Goal: Task Accomplishment & Management: Complete application form

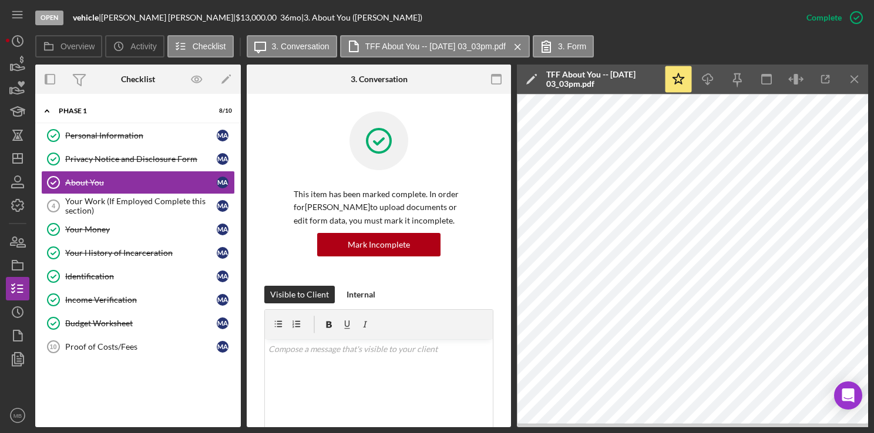
scroll to position [412, 0]
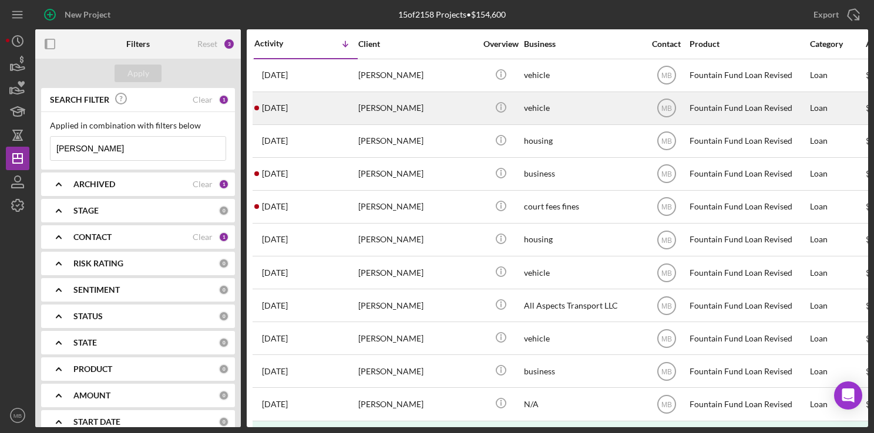
click at [341, 112] on div "2 months ago Michael Mclean" at bounding box center [305, 108] width 103 height 31
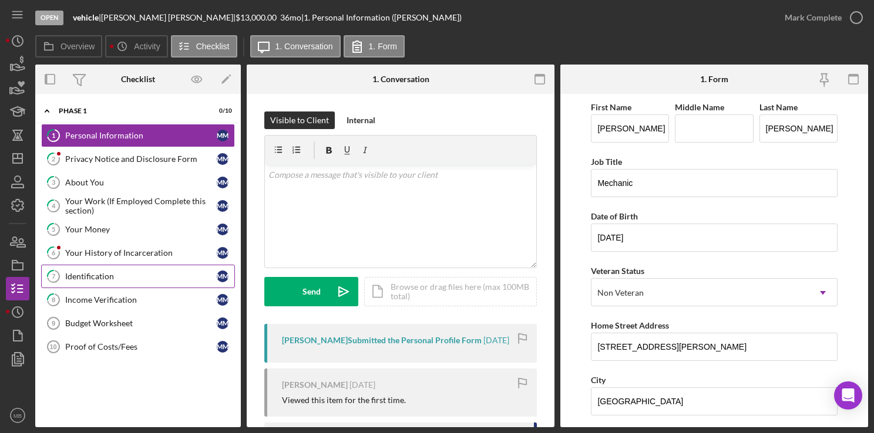
click at [126, 266] on link "7 Identification M M" at bounding box center [138, 276] width 194 height 23
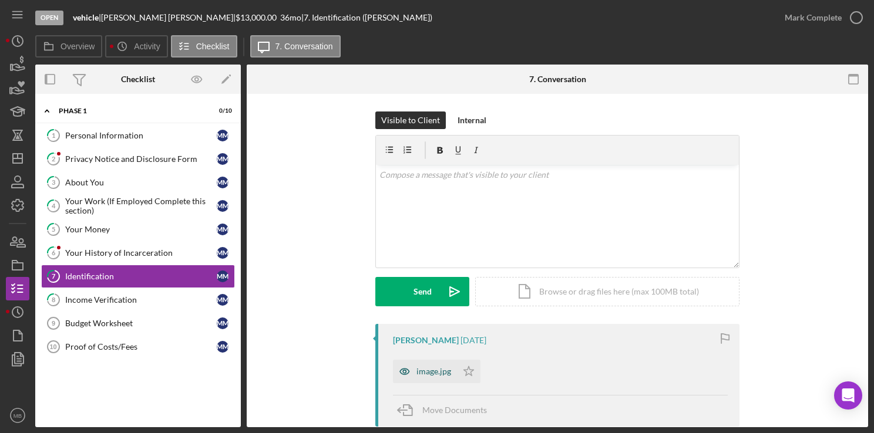
click at [423, 371] on div "image.jpg" at bounding box center [433, 371] width 35 height 9
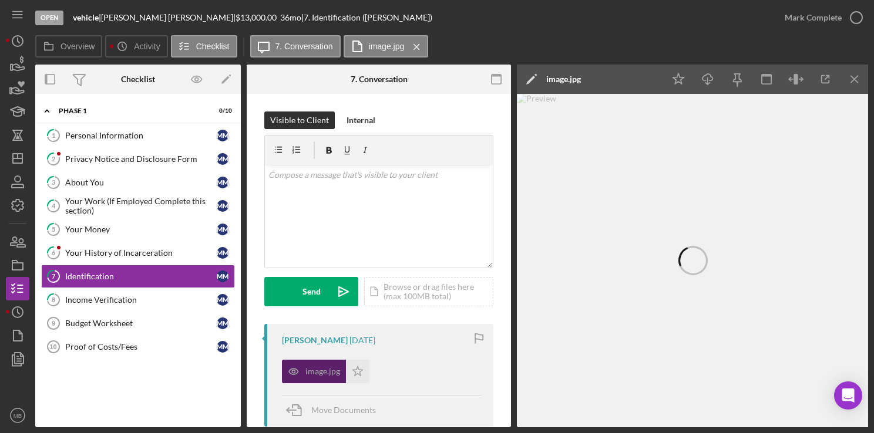
click at [423, 371] on div "image.jpg Icon/Star" at bounding box center [382, 368] width 200 height 29
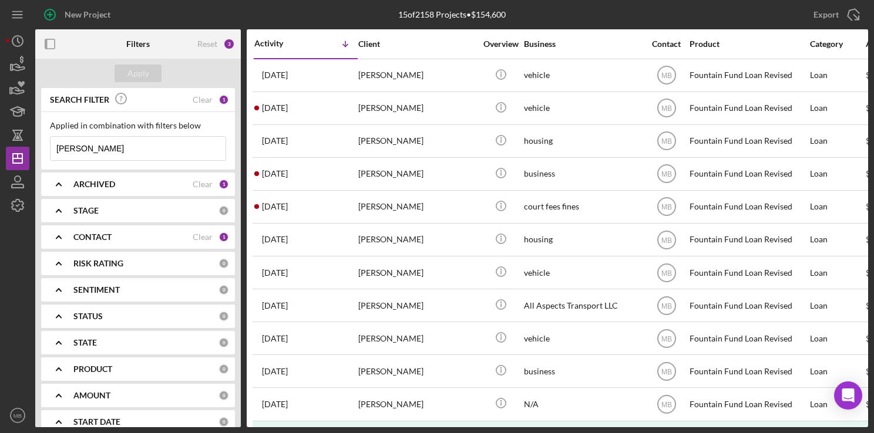
click at [139, 150] on input "[PERSON_NAME]" at bounding box center [137, 148] width 175 height 23
type input "m"
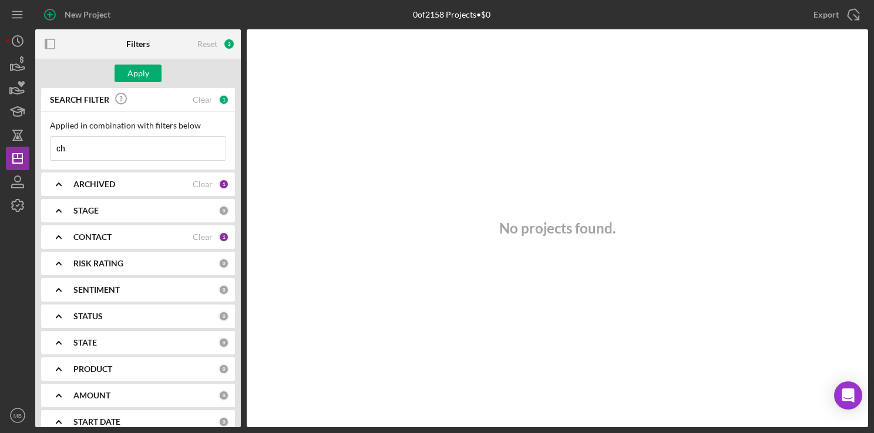
type input "c"
click at [52, 12] on icon "button" at bounding box center [49, 14] width 29 height 29
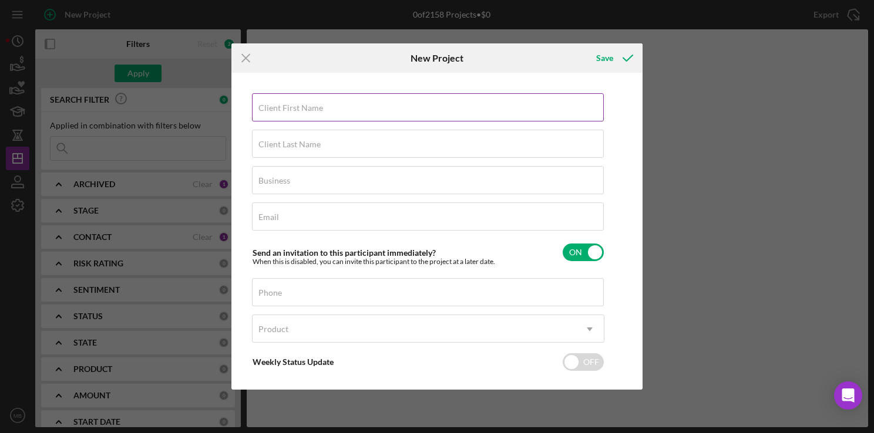
click at [305, 110] on label "Client First Name" at bounding box center [290, 107] width 65 height 9
click at [305, 110] on input "Client First Name" at bounding box center [428, 107] width 352 height 28
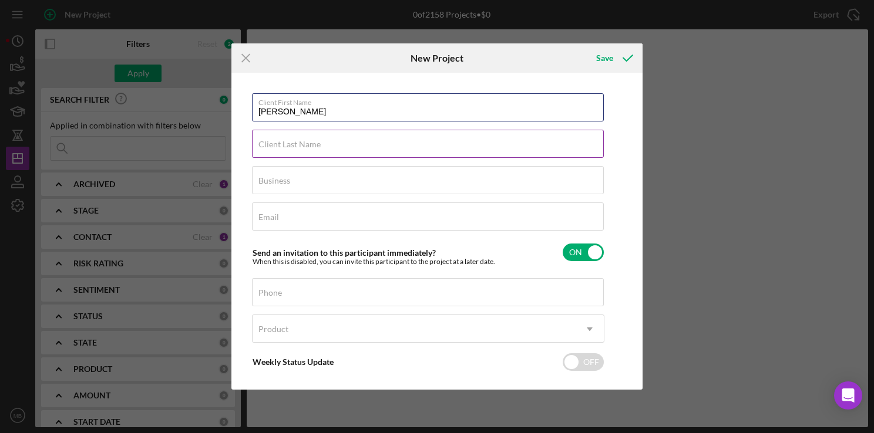
type input "christina"
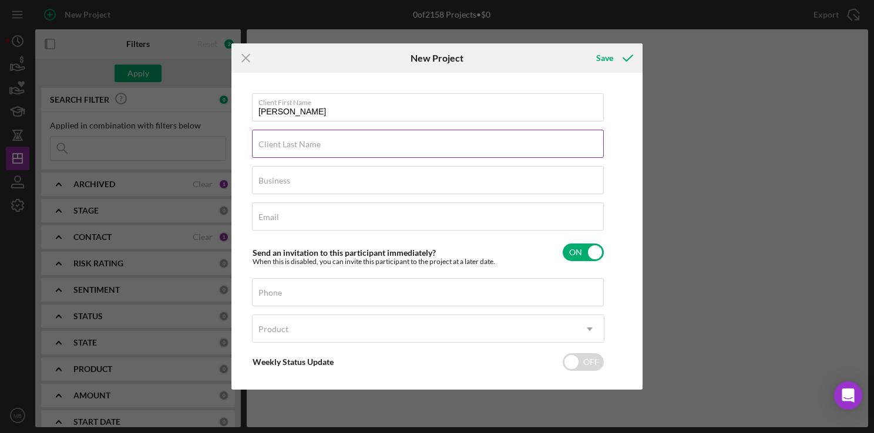
click at [467, 150] on input "Client Last Name" at bounding box center [428, 144] width 352 height 28
type input "Zogart"
click at [584, 46] on button "Save" at bounding box center [613, 57] width 58 height 23
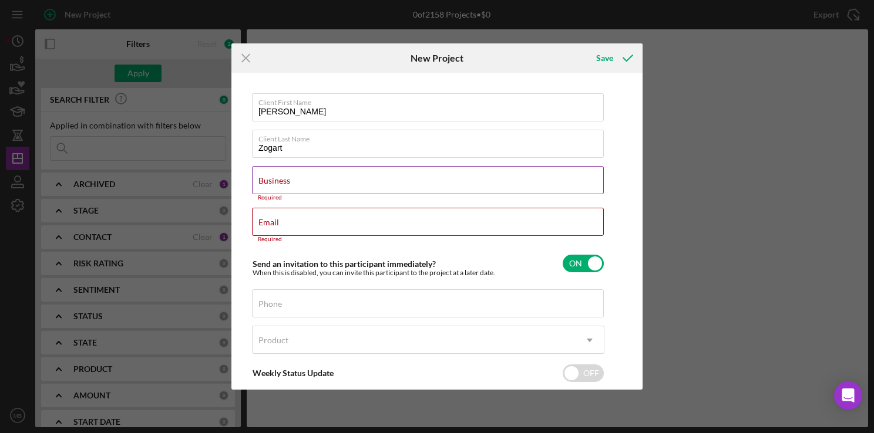
click at [443, 186] on input "Business" at bounding box center [428, 180] width 352 height 28
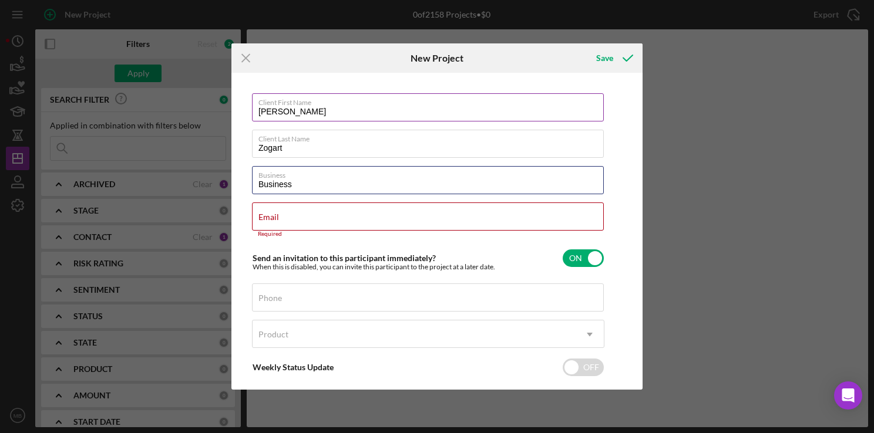
type input "Business"
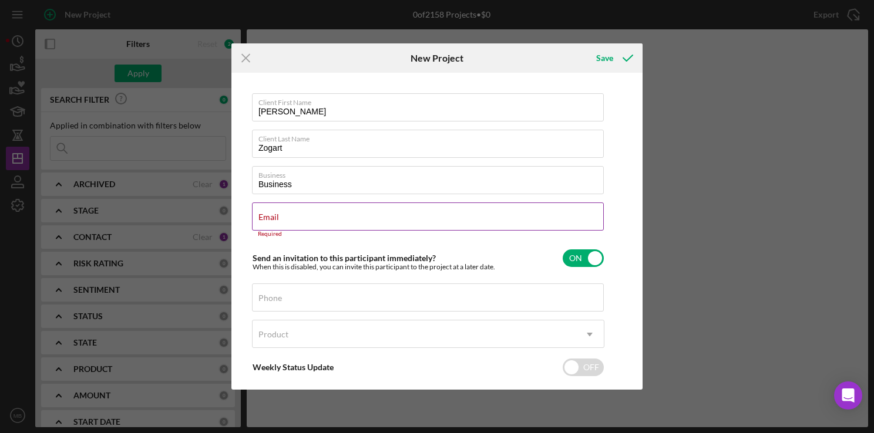
click at [515, 223] on input "Email" at bounding box center [428, 217] width 352 height 28
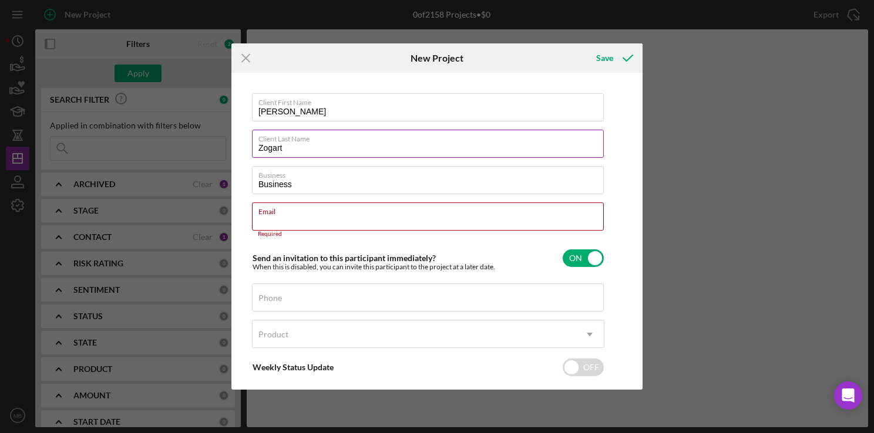
click at [385, 148] on input "Zogart" at bounding box center [428, 144] width 352 height 28
type input "Zogar"
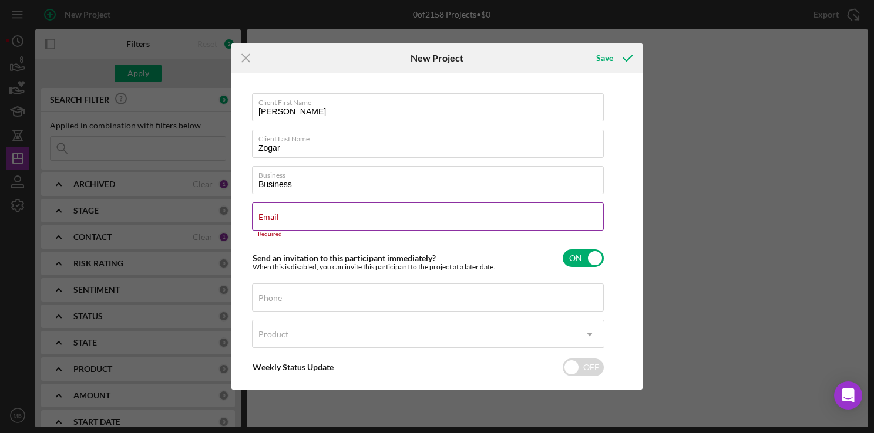
click at [526, 221] on div "Email Required" at bounding box center [428, 220] width 352 height 35
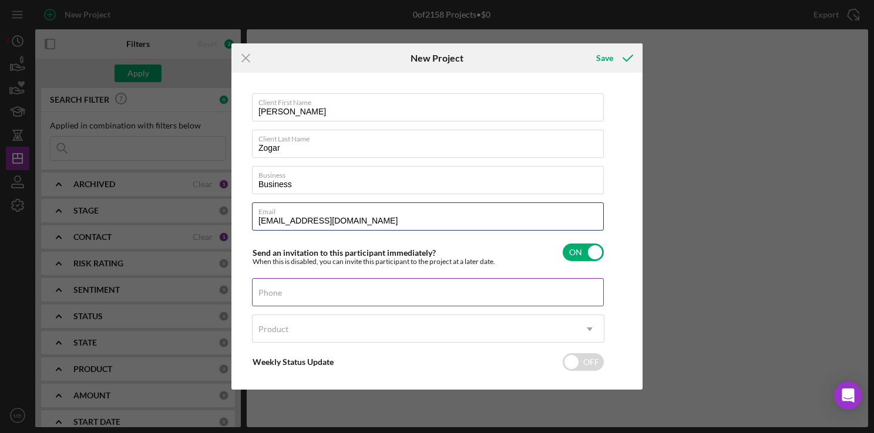
type input "christinazogar1@gmail.com"
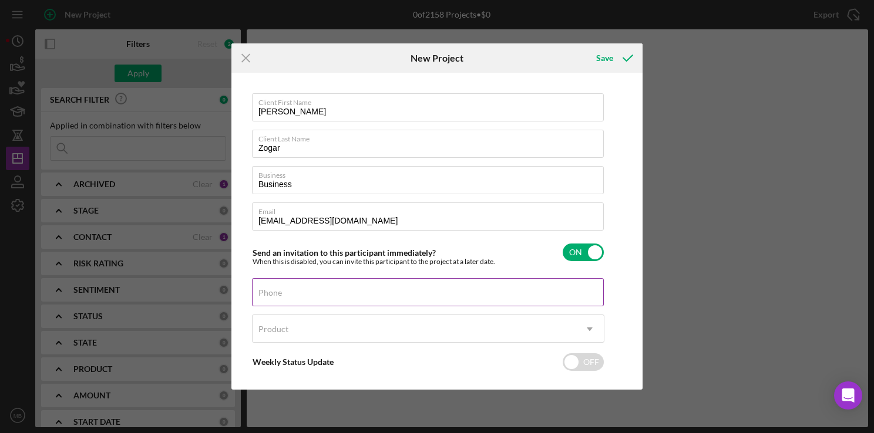
click at [449, 298] on input "Phone" at bounding box center [428, 292] width 352 height 28
type input "(215) 694-9390"
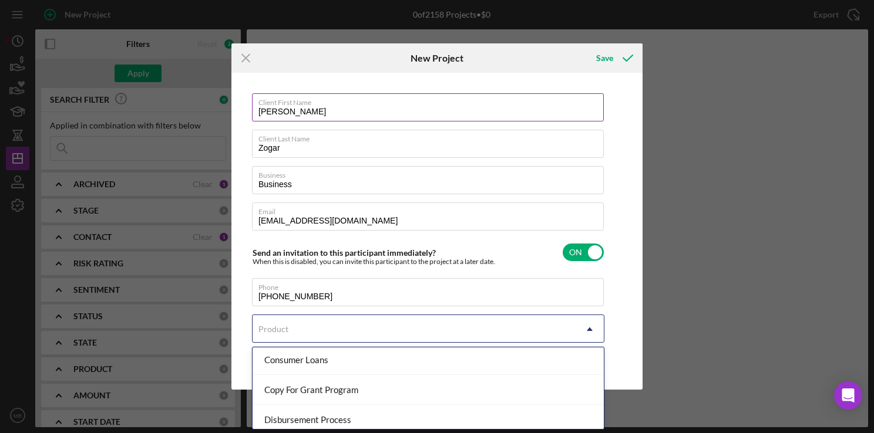
scroll to position [157, 0]
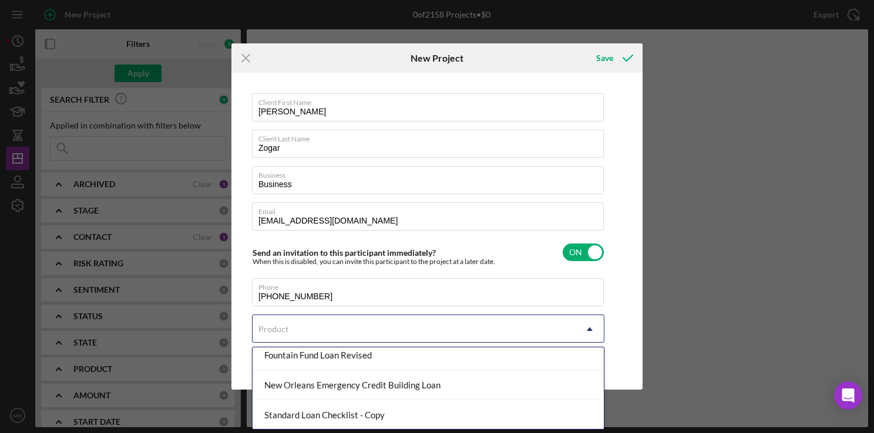
click at [412, 364] on div "Fountain Fund Loan Revised" at bounding box center [427, 356] width 351 height 30
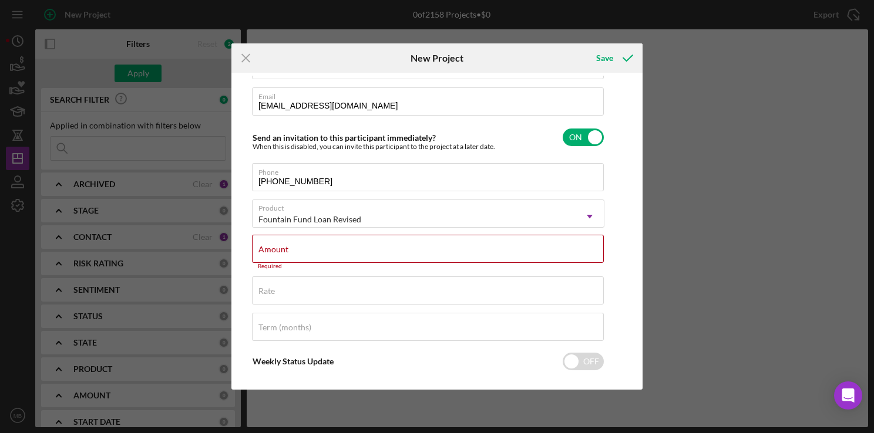
scroll to position [112, 0]
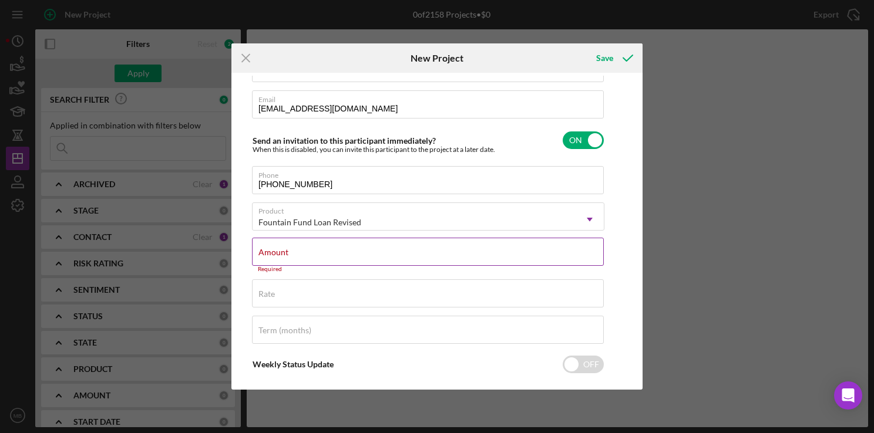
click at [474, 262] on input "Amount" at bounding box center [428, 252] width 352 height 28
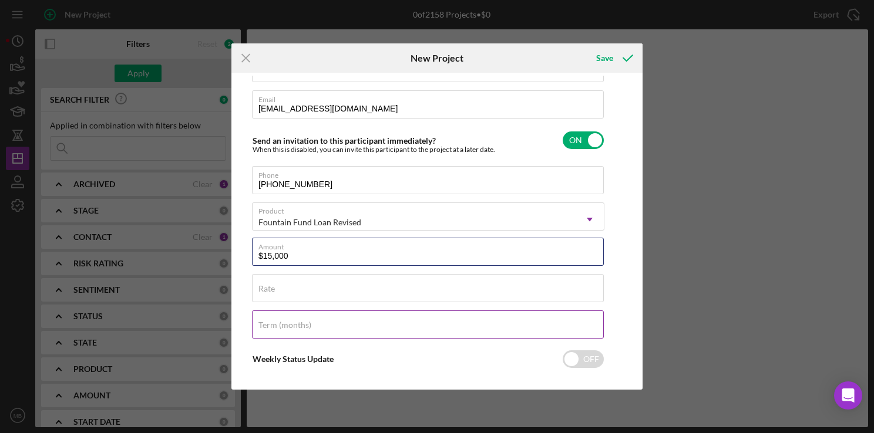
type input "$15,000"
click at [456, 331] on input "Term (months)" at bounding box center [428, 325] width 352 height 28
type input "36"
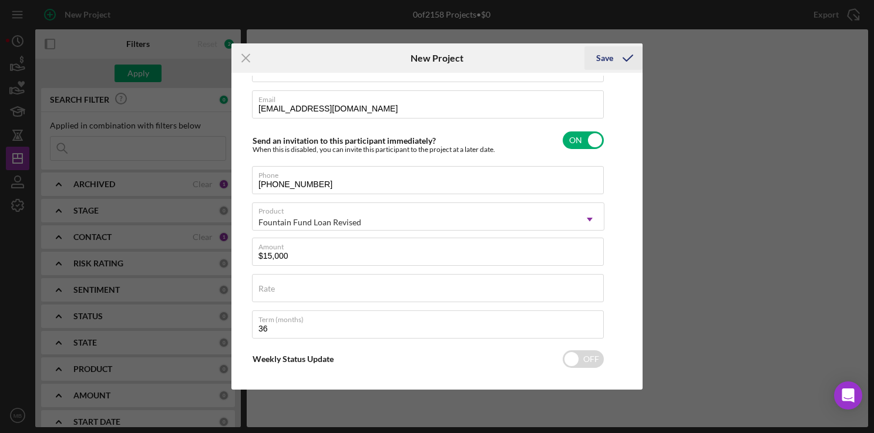
click at [612, 64] on div "Save" at bounding box center [604, 57] width 17 height 23
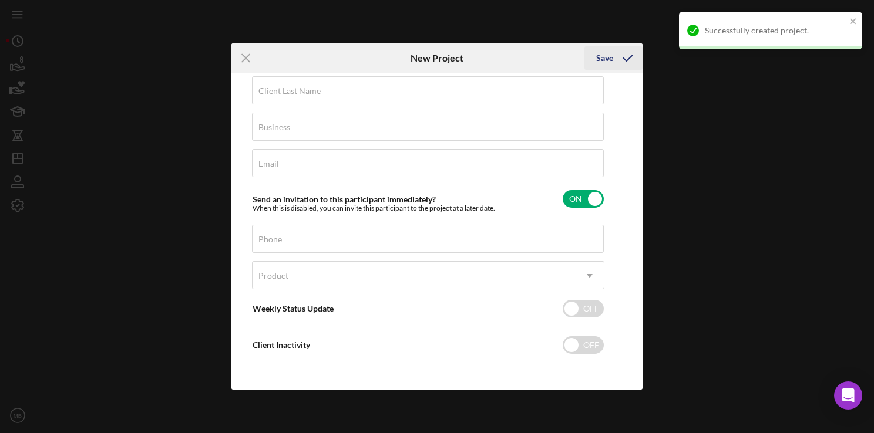
scroll to position [52, 0]
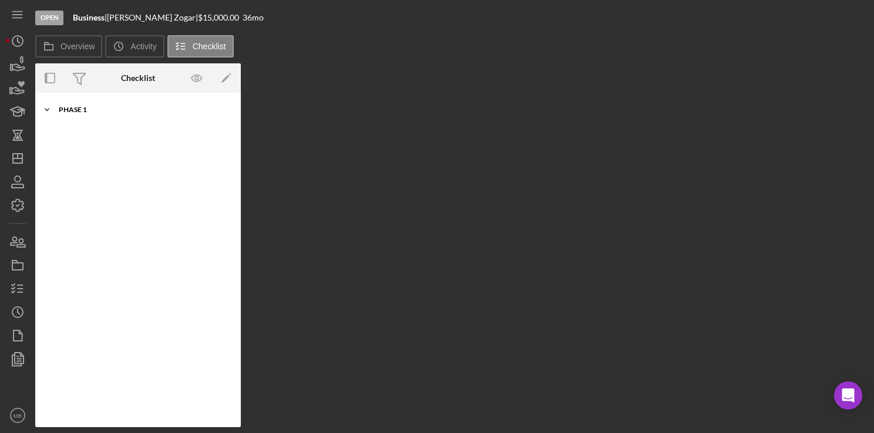
click at [66, 111] on div "Phase 1" at bounding box center [142, 109] width 167 height 7
click at [72, 116] on div "Icon/Expander Phase 1 0 / 10" at bounding box center [138, 109] width 206 height 23
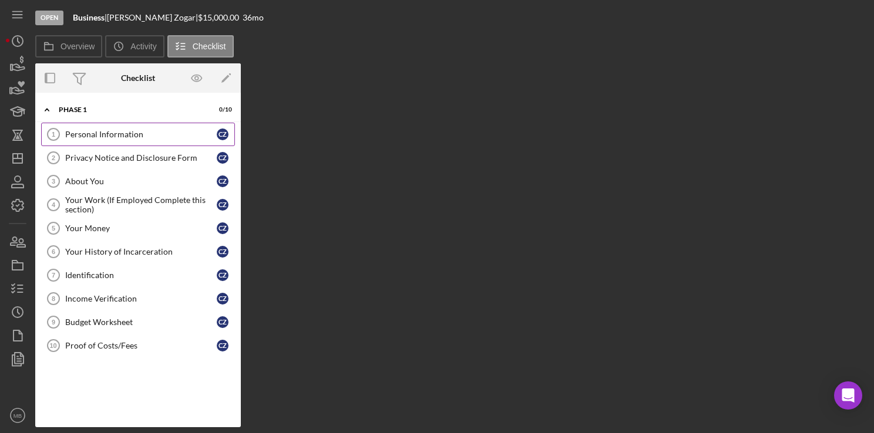
click at [90, 130] on div "Personal Information" at bounding box center [140, 134] width 151 height 9
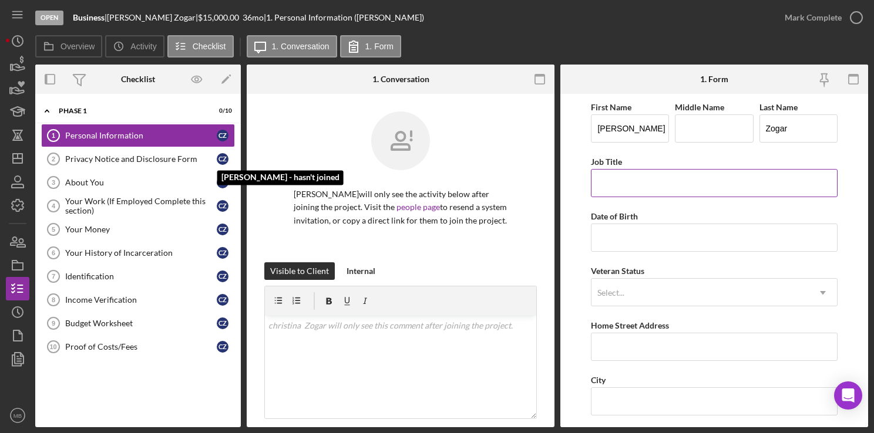
click at [702, 186] on input "Job Title" at bounding box center [714, 183] width 246 height 28
type input "care giver"
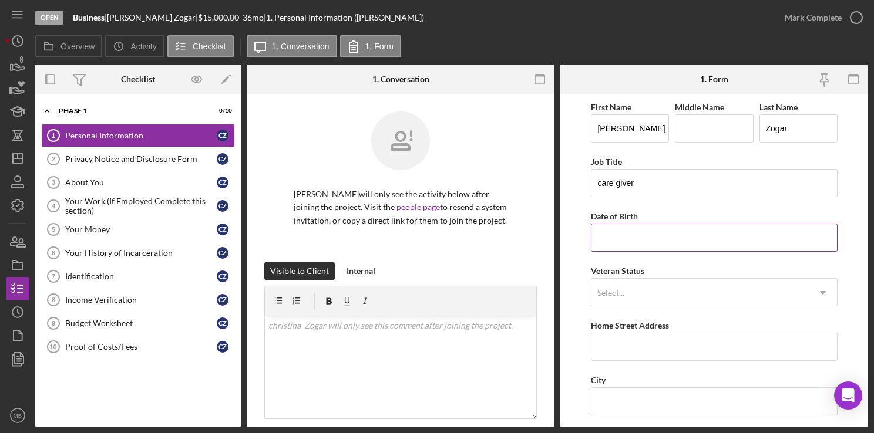
click at [699, 249] on input "Date of Birth" at bounding box center [714, 238] width 246 height 28
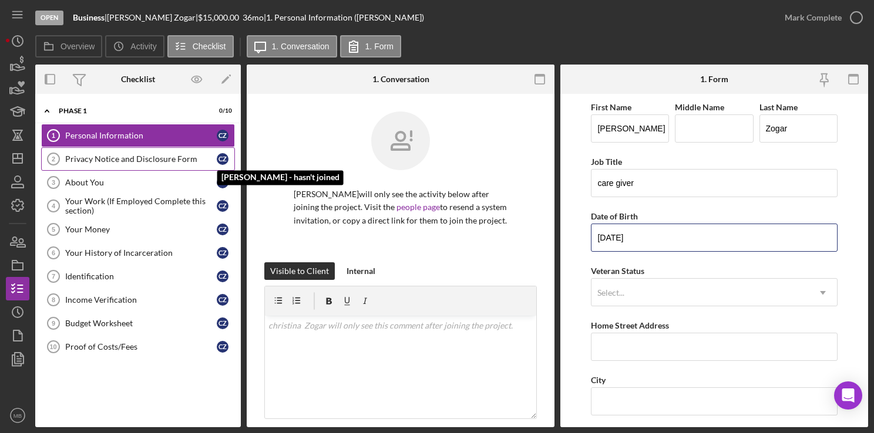
type input "04/09/2003"
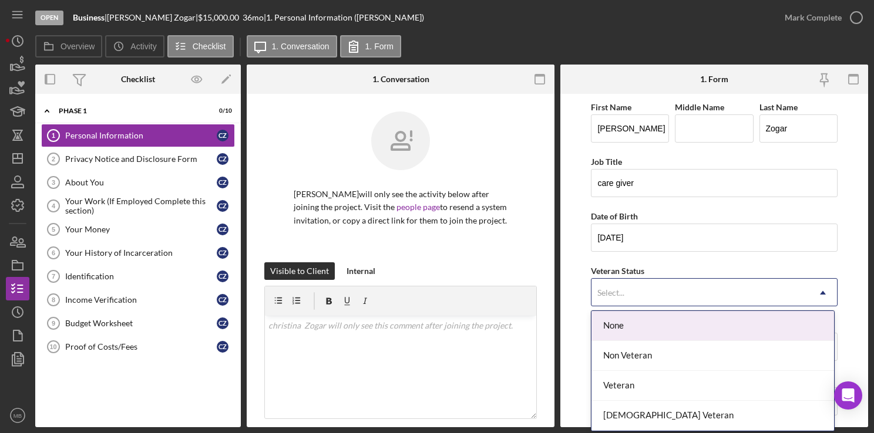
click at [643, 364] on div "Non Veteran" at bounding box center [712, 356] width 243 height 30
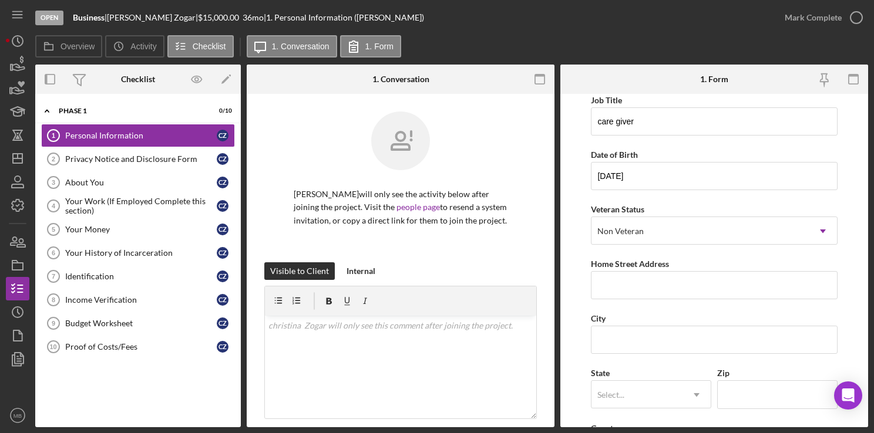
scroll to position [114, 0]
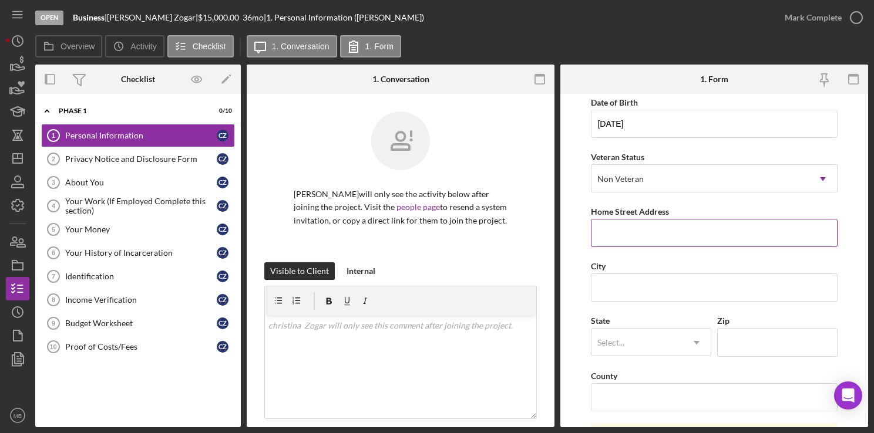
click at [683, 244] on input "Home Street Address" at bounding box center [714, 233] width 246 height 28
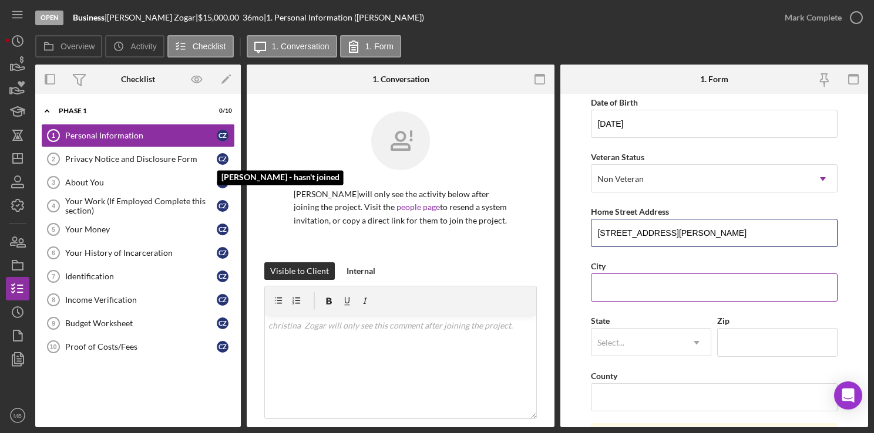
type input "107 S. Mcdade Blvd"
click at [700, 290] on input "City" at bounding box center [714, 288] width 246 height 28
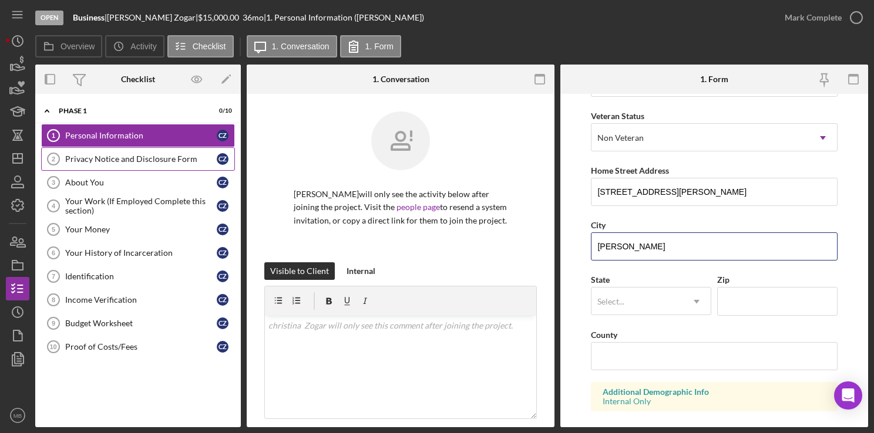
scroll to position [156, 0]
type input "Darby"
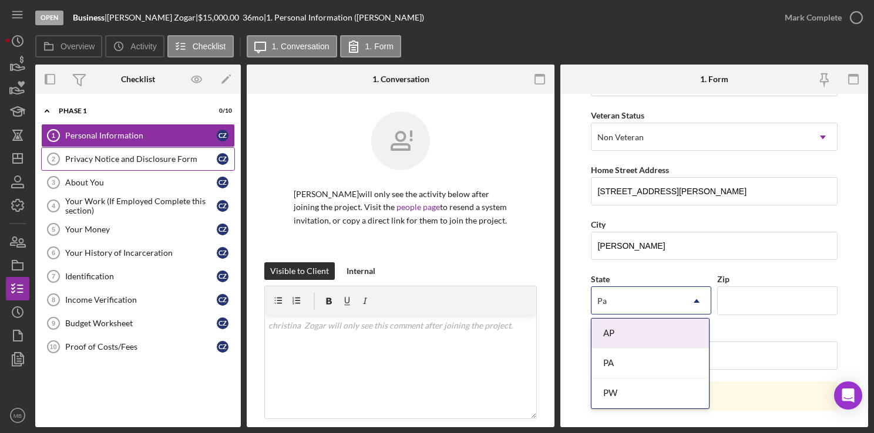
type input "Pa"
click at [753, 301] on input "Zip" at bounding box center [777, 301] width 120 height 28
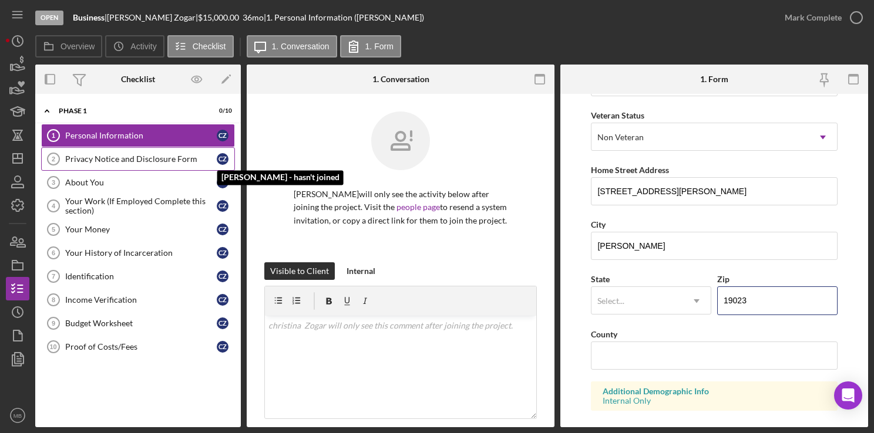
type input "19023"
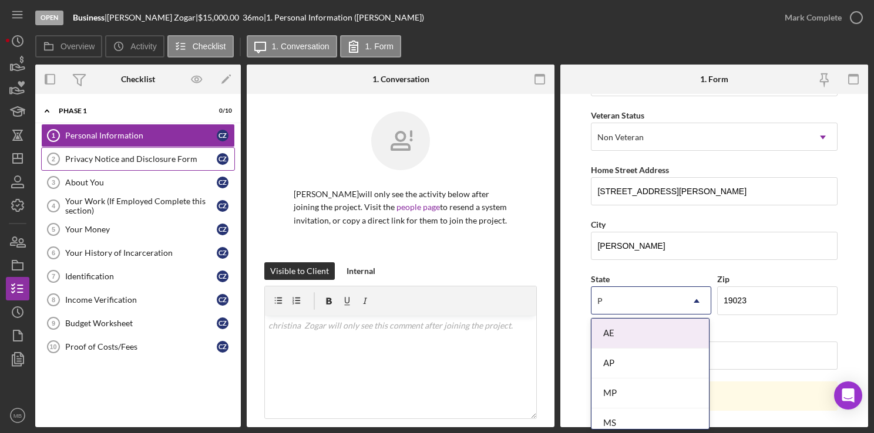
type input "Pa"
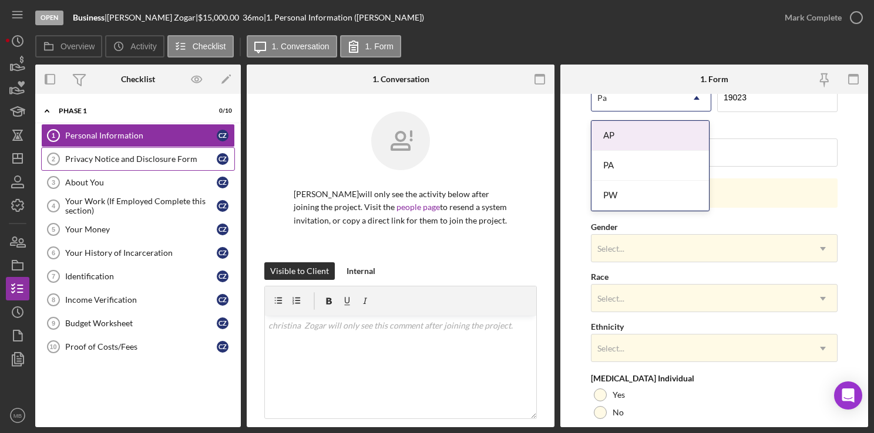
scroll to position [353, 0]
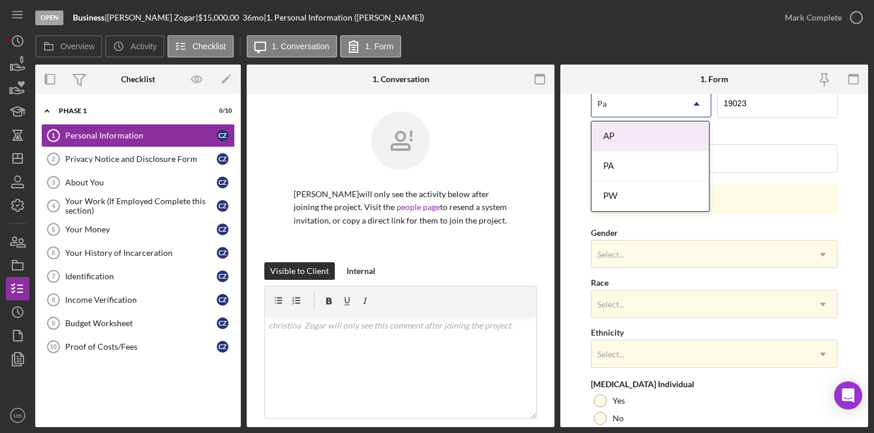
click at [655, 174] on div "PA" at bounding box center [649, 166] width 117 height 30
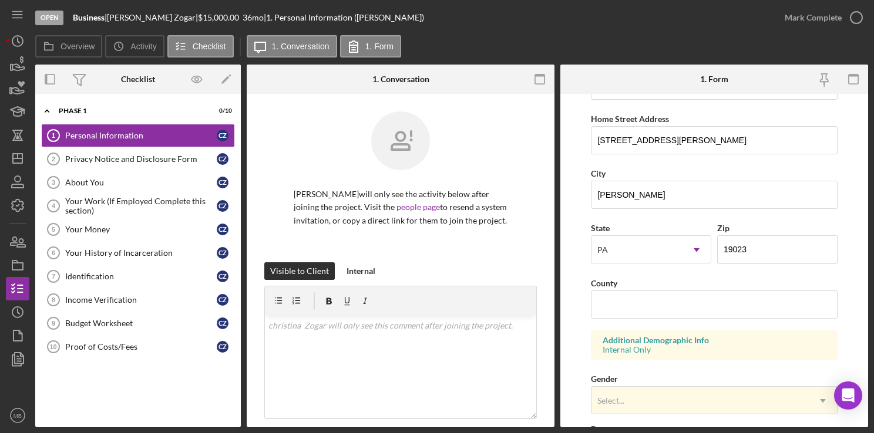
scroll to position [184, 0]
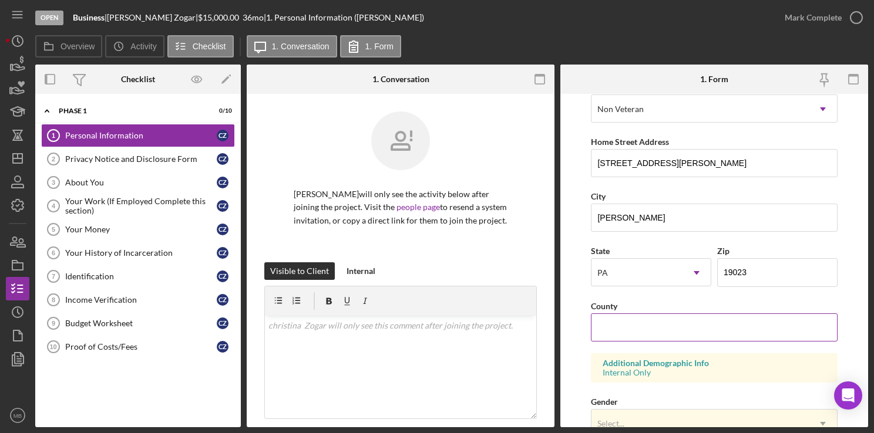
click at [666, 328] on input "County" at bounding box center [714, 328] width 246 height 28
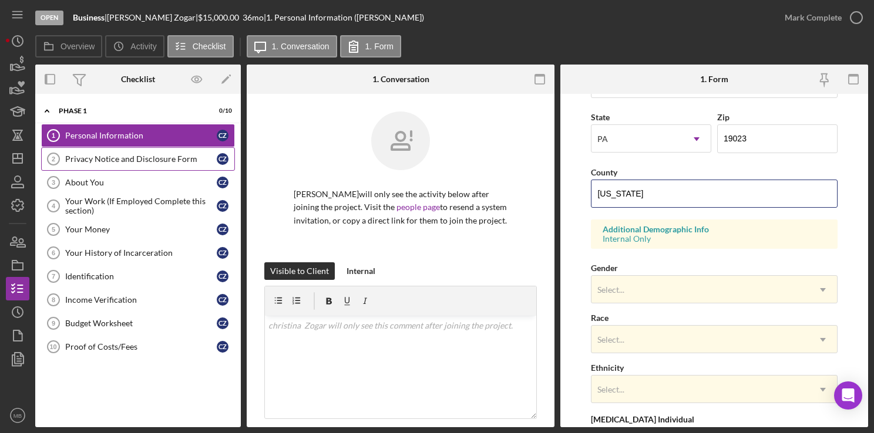
scroll to position [448, 0]
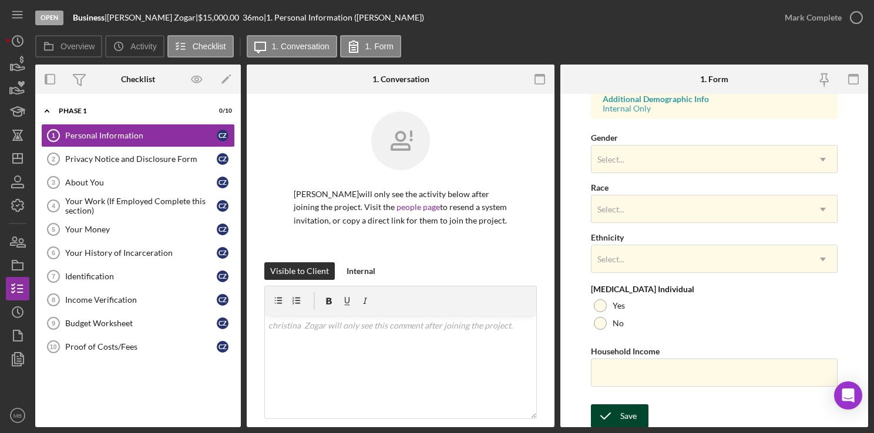
type input "Delaware"
click at [614, 414] on icon "submit" at bounding box center [605, 416] width 29 height 29
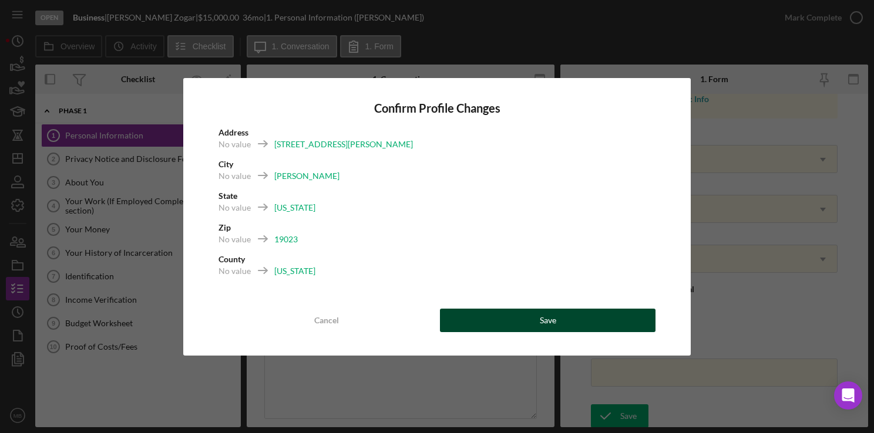
click at [557, 321] on button "Save" at bounding box center [548, 320] width 216 height 23
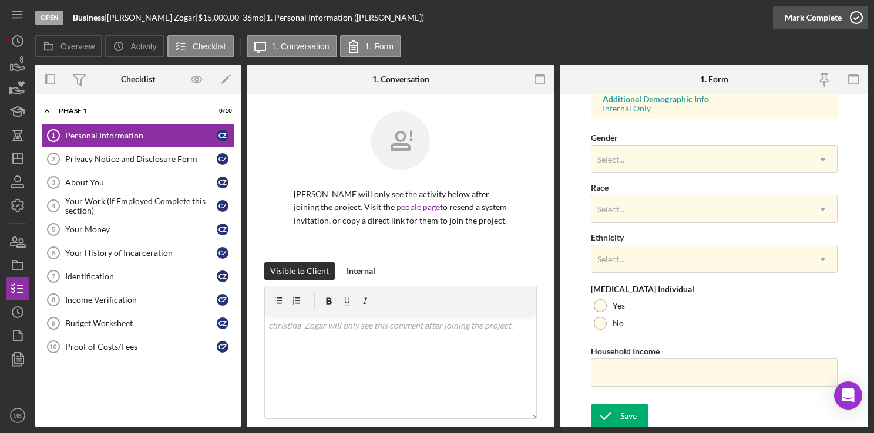
click at [855, 21] on icon "button" at bounding box center [855, 17] width 29 height 29
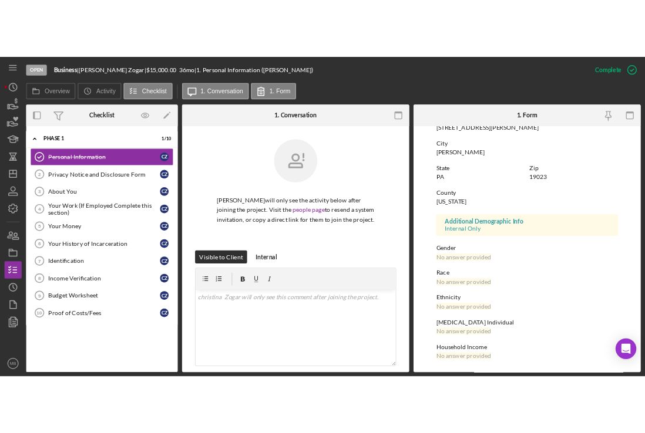
scroll to position [214, 0]
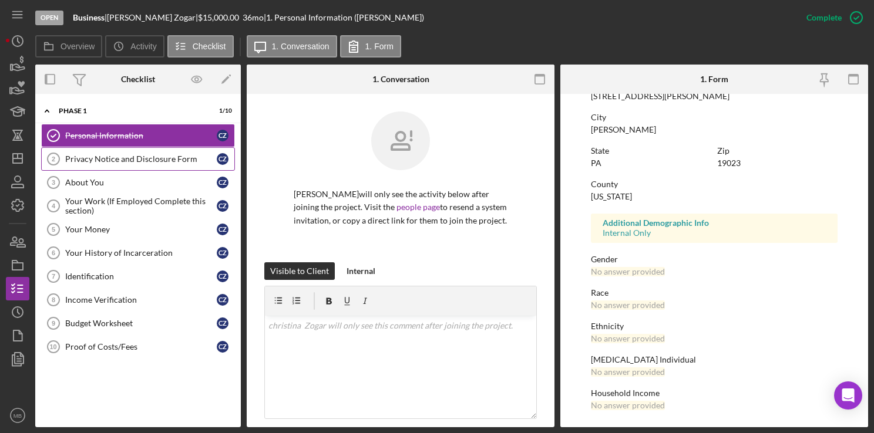
click at [124, 164] on link "Privacy Notice and Disclosure Form 2 Privacy Notice and Disclosure Form c Z" at bounding box center [138, 158] width 194 height 23
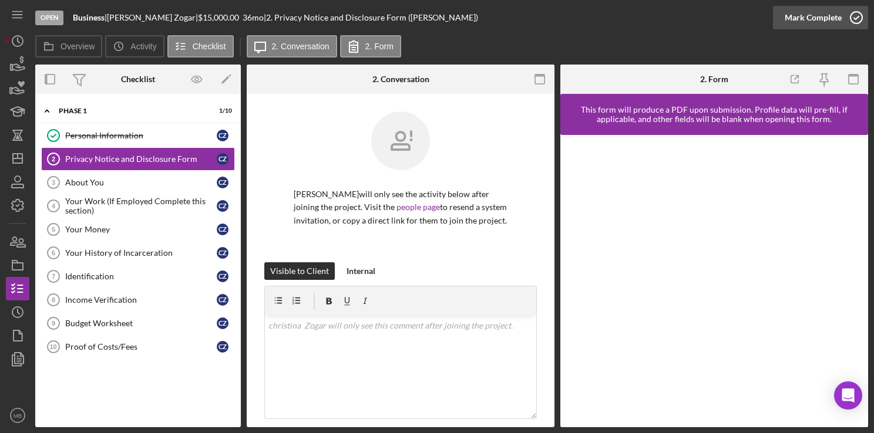
click at [860, 19] on icon "button" at bounding box center [855, 17] width 29 height 29
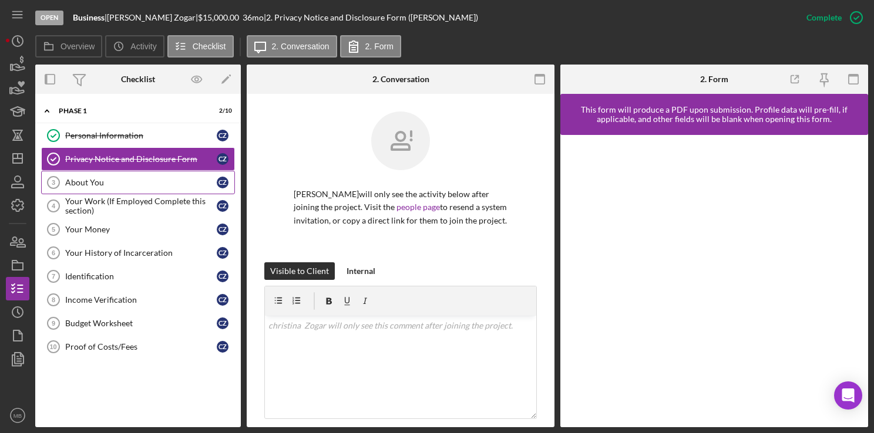
click at [87, 183] on div "About You" at bounding box center [140, 182] width 151 height 9
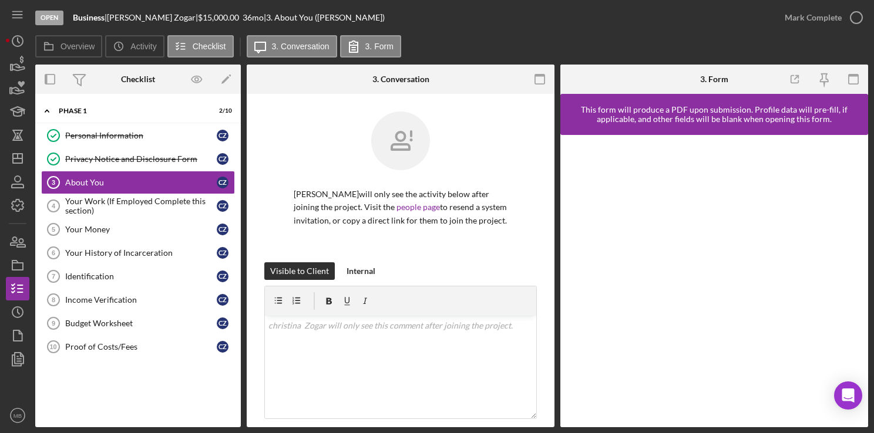
click at [572, 302] on iframe at bounding box center [714, 281] width 285 height 269
click at [853, 21] on icon "button" at bounding box center [855, 17] width 29 height 29
click at [128, 207] on div "Your Work (If Employed Complete this section)" at bounding box center [140, 206] width 151 height 19
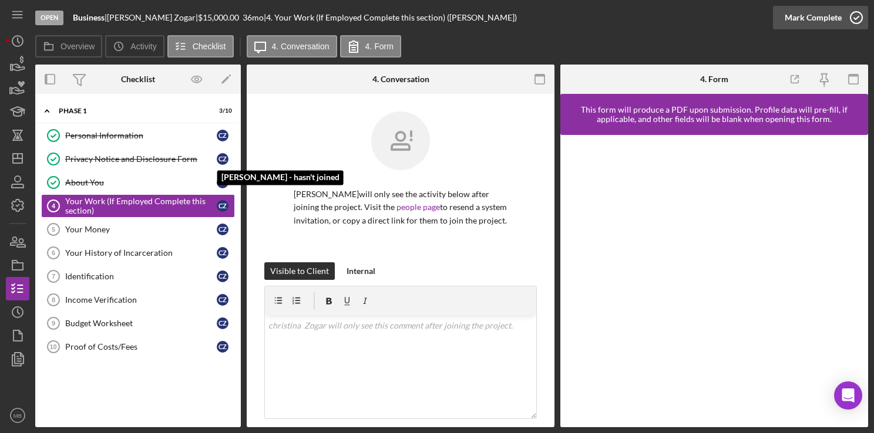
click at [856, 20] on icon "button" at bounding box center [855, 17] width 29 height 29
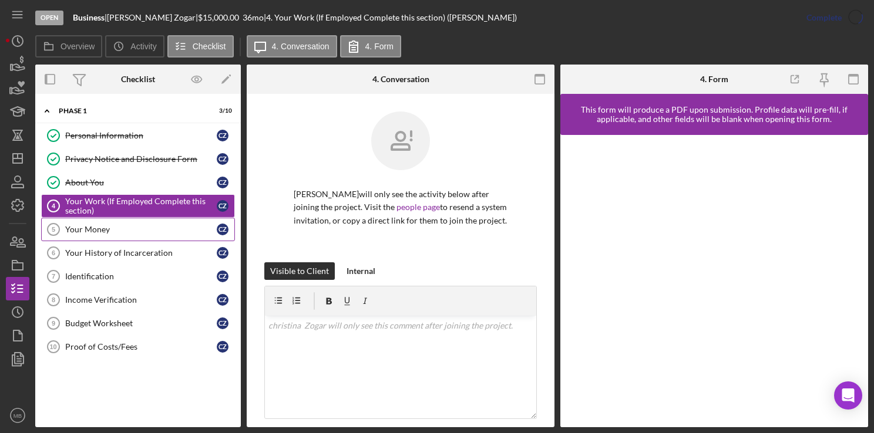
click at [79, 235] on link "Your Money 5 Your Money c Z" at bounding box center [138, 229] width 194 height 23
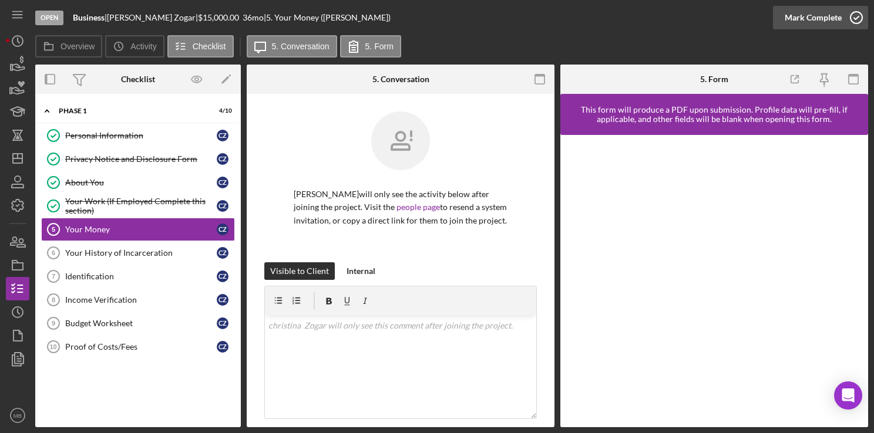
click at [858, 21] on icon "button" at bounding box center [855, 17] width 29 height 29
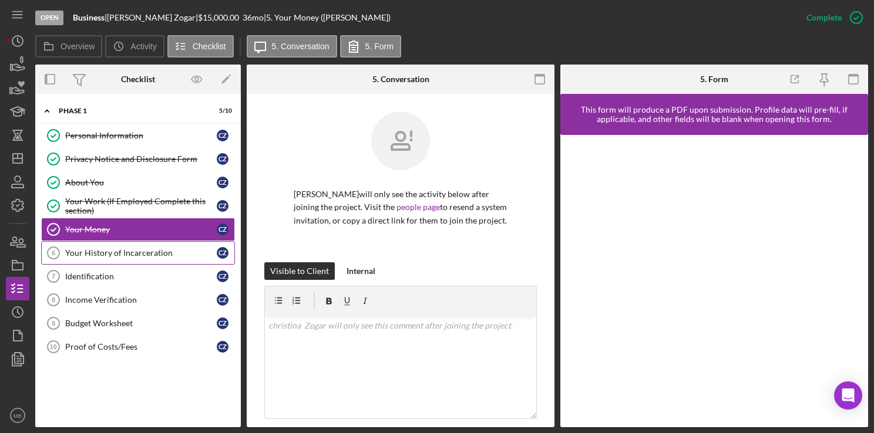
click at [139, 262] on link "Your History of Incarceration 6 Your History of Incarceration c Z" at bounding box center [138, 252] width 194 height 23
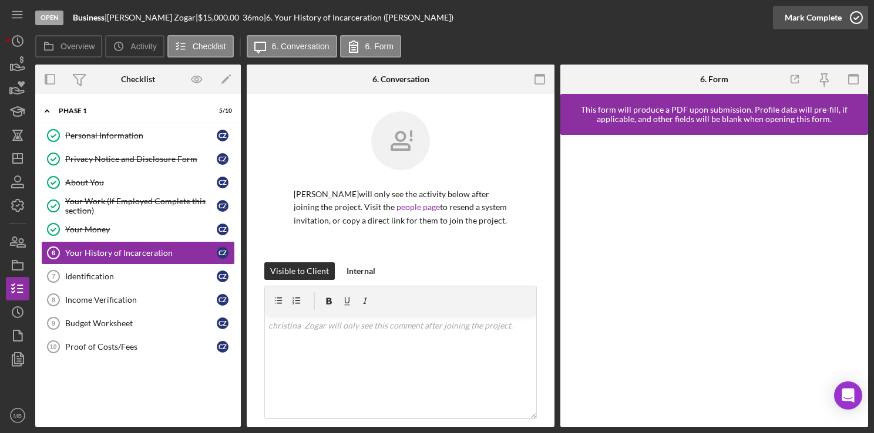
click at [858, 18] on icon "button" at bounding box center [855, 17] width 29 height 29
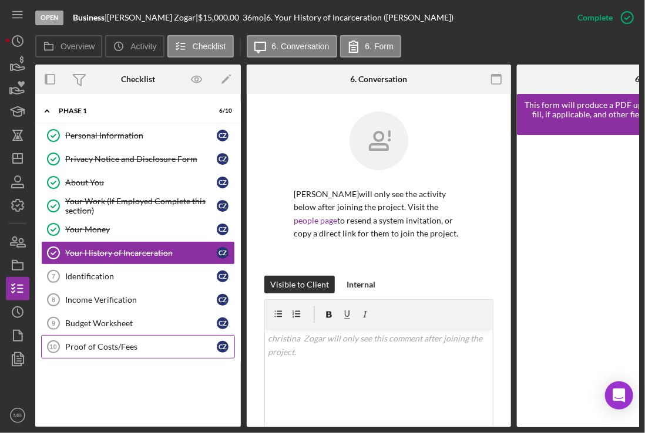
click at [106, 342] on div "Proof of Costs/Fees" at bounding box center [140, 346] width 151 height 9
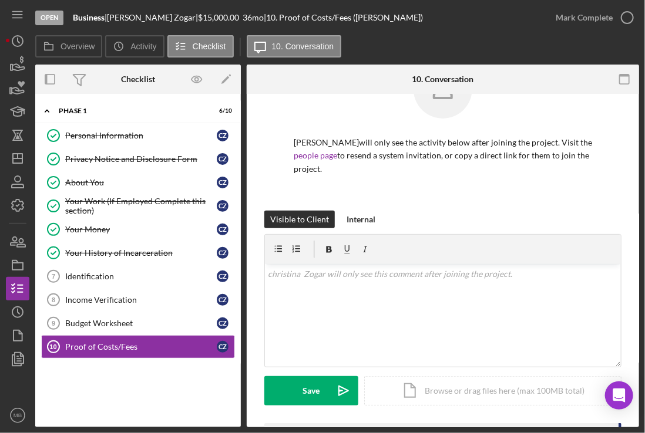
scroll to position [126, 0]
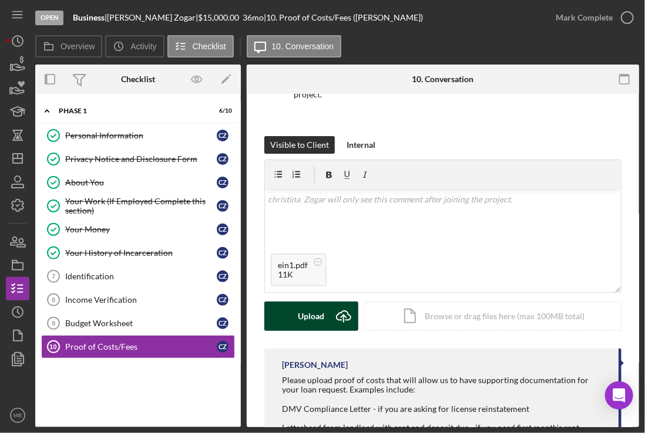
click at [322, 307] on div "Upload" at bounding box center [311, 316] width 26 height 29
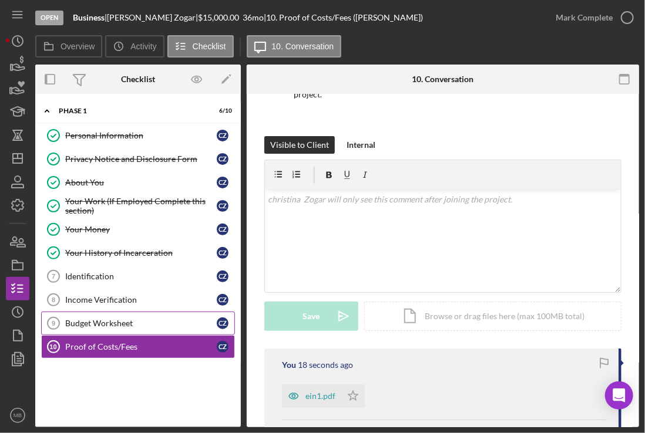
click at [123, 319] on div "Budget Worksheet" at bounding box center [140, 323] width 151 height 9
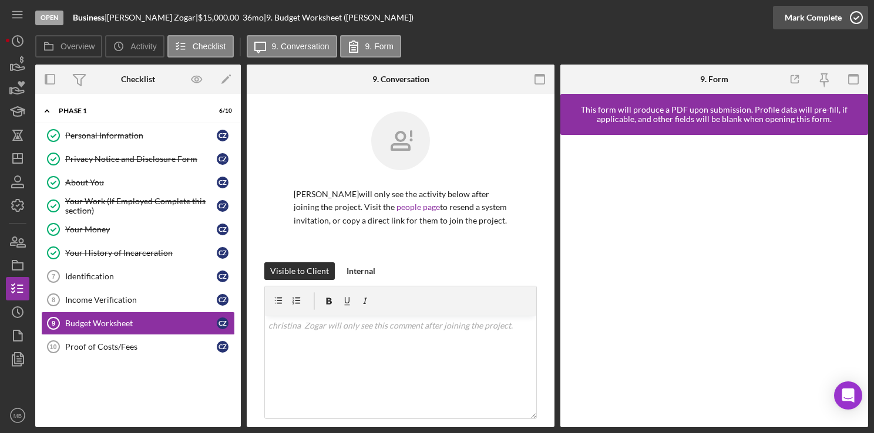
click at [854, 19] on icon "button" at bounding box center [855, 17] width 29 height 29
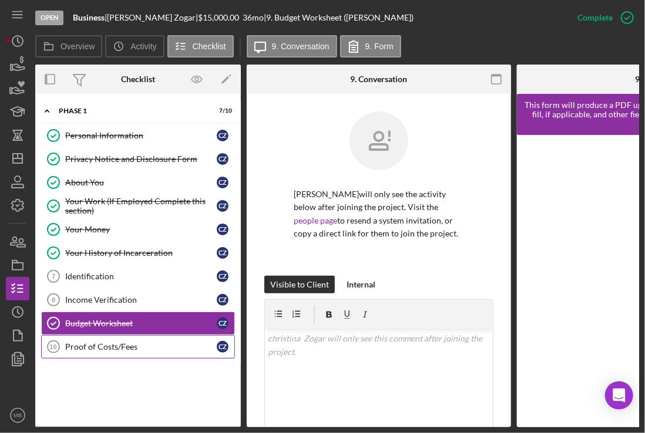
click at [101, 342] on div "Proof of Costs/Fees" at bounding box center [140, 346] width 151 height 9
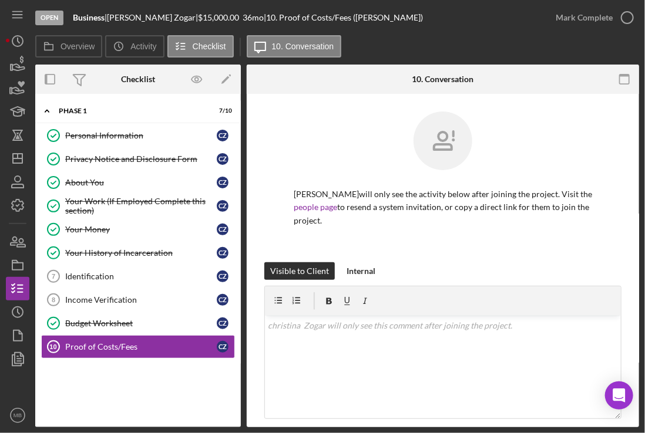
scroll to position [120, 0]
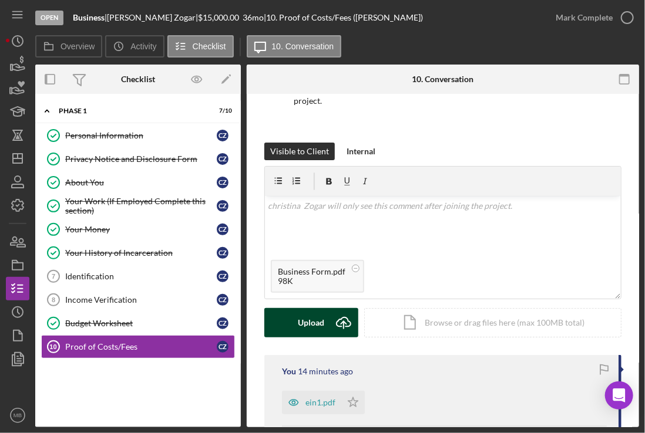
click at [322, 327] on div "Upload" at bounding box center [311, 322] width 26 height 29
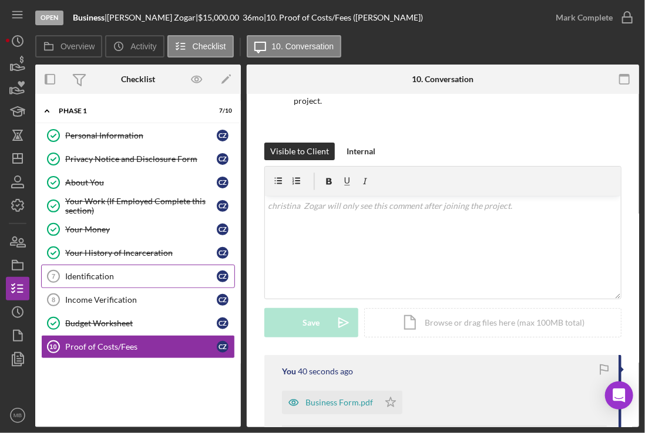
click at [99, 272] on div "Identification" at bounding box center [140, 276] width 151 height 9
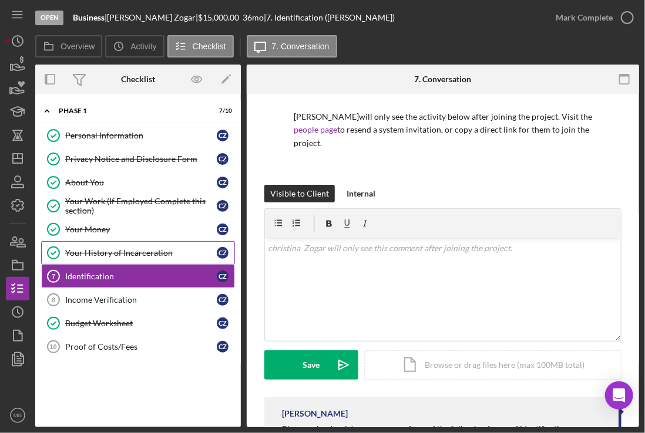
scroll to position [95, 0]
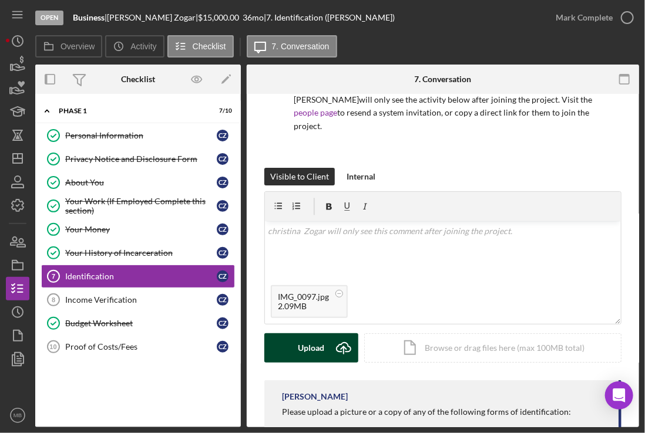
click at [340, 345] on icon "Icon/Upload" at bounding box center [343, 348] width 29 height 29
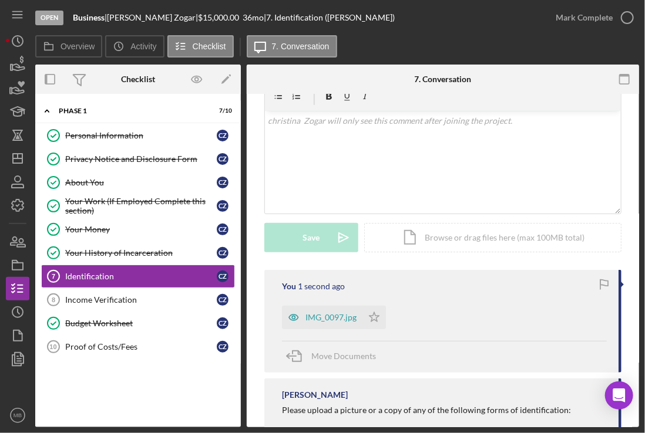
scroll to position [224, 0]
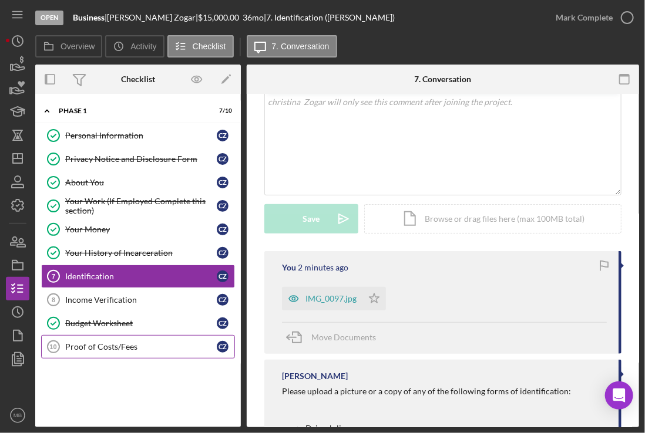
click at [96, 346] on div "Proof of Costs/Fees" at bounding box center [140, 346] width 151 height 9
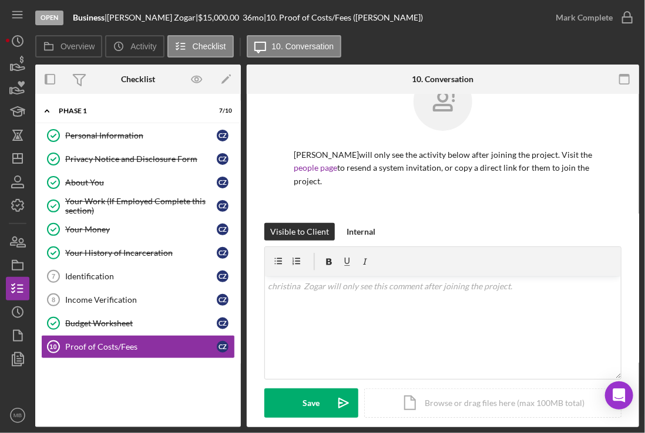
scroll to position [41, 0]
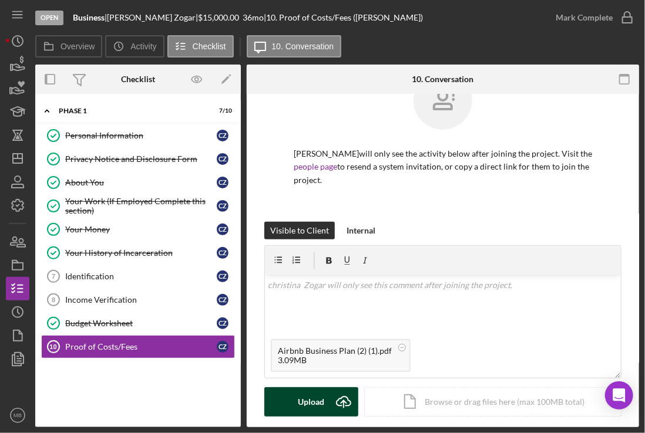
click at [324, 403] on div "Upload" at bounding box center [311, 402] width 26 height 29
